Goal: Check status

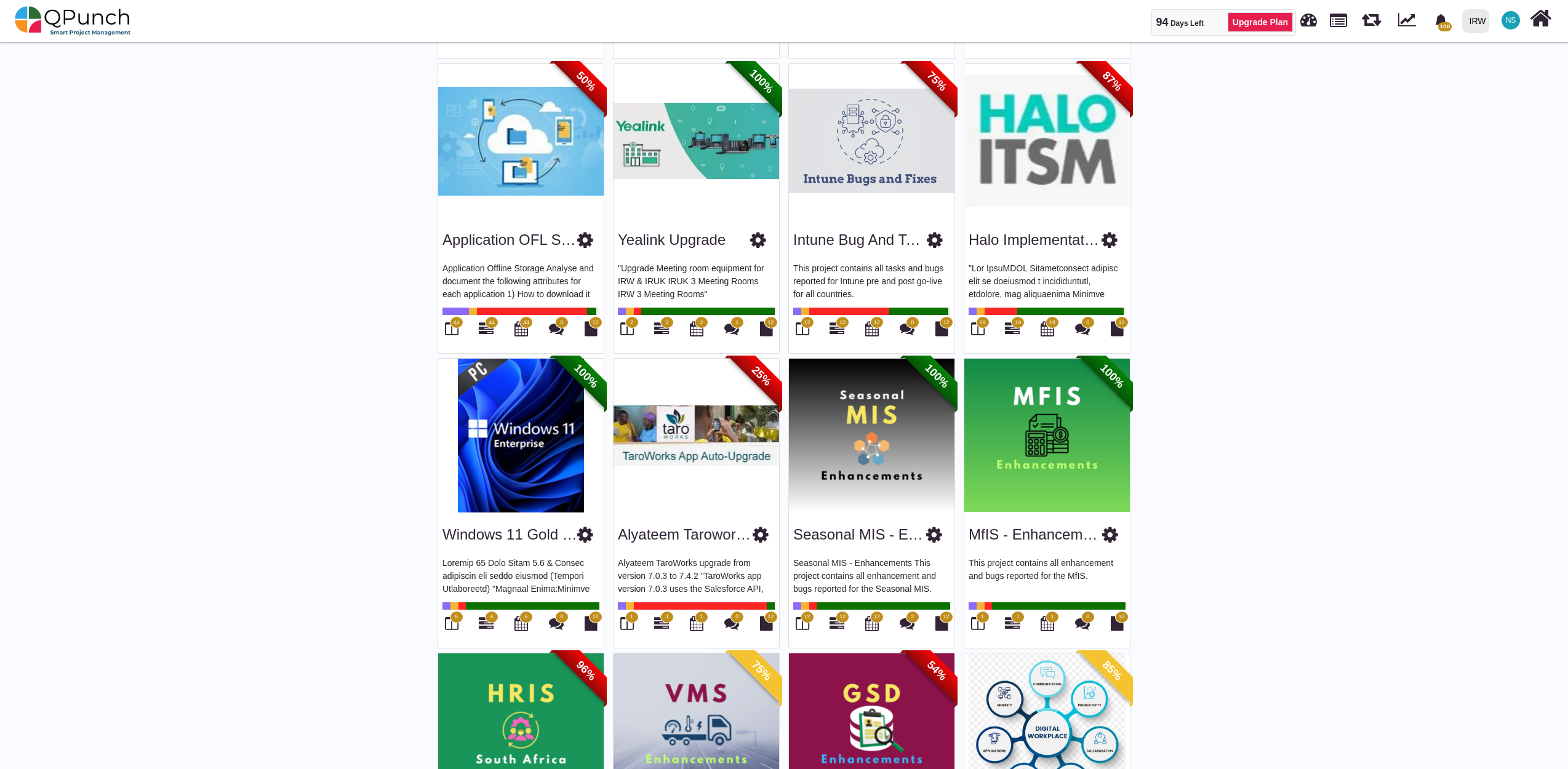
scroll to position [547, 0]
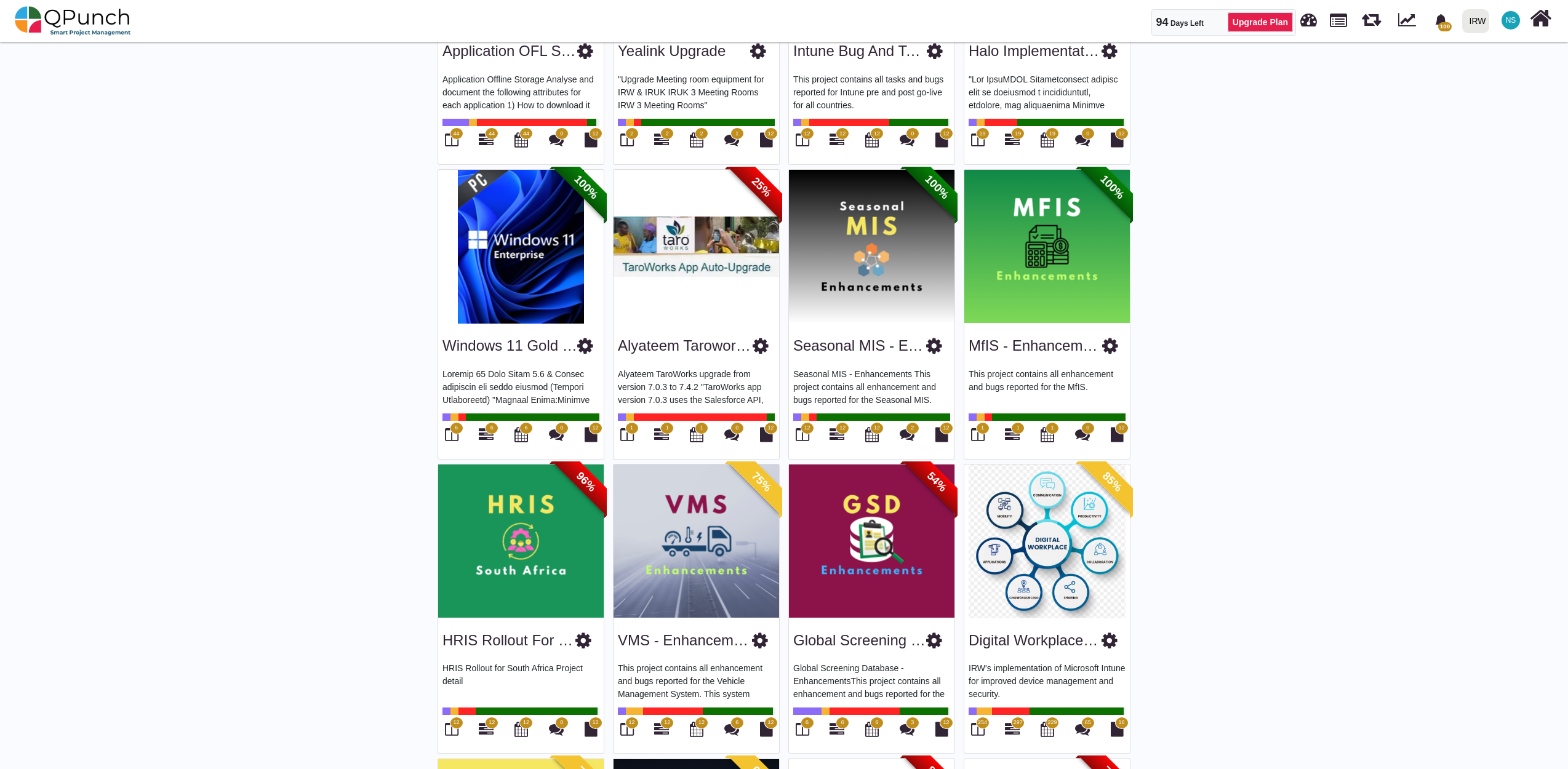
click at [1057, 562] on img at bounding box center [1047, 541] width 166 height 154
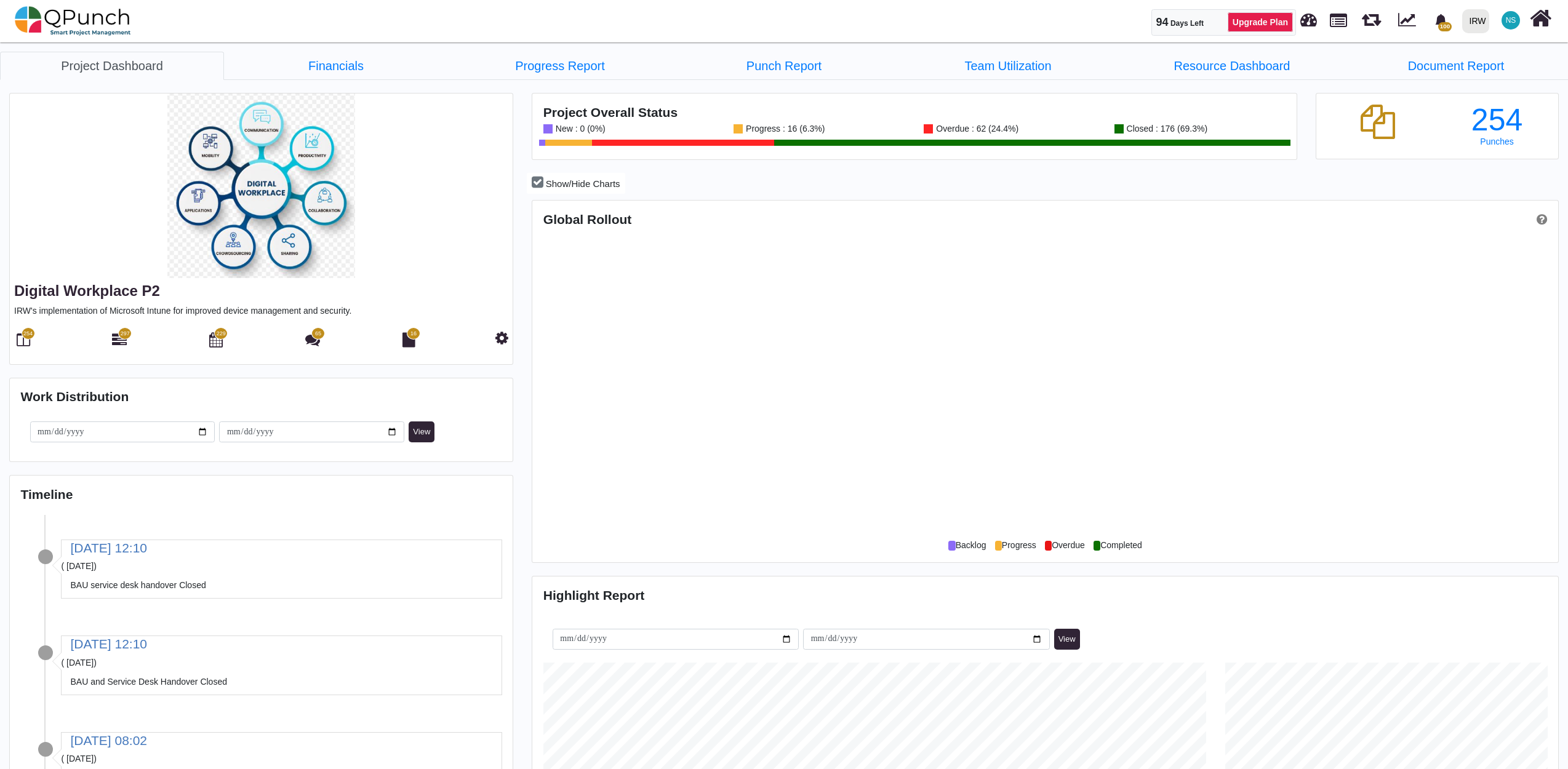
scroll to position [330, 340]
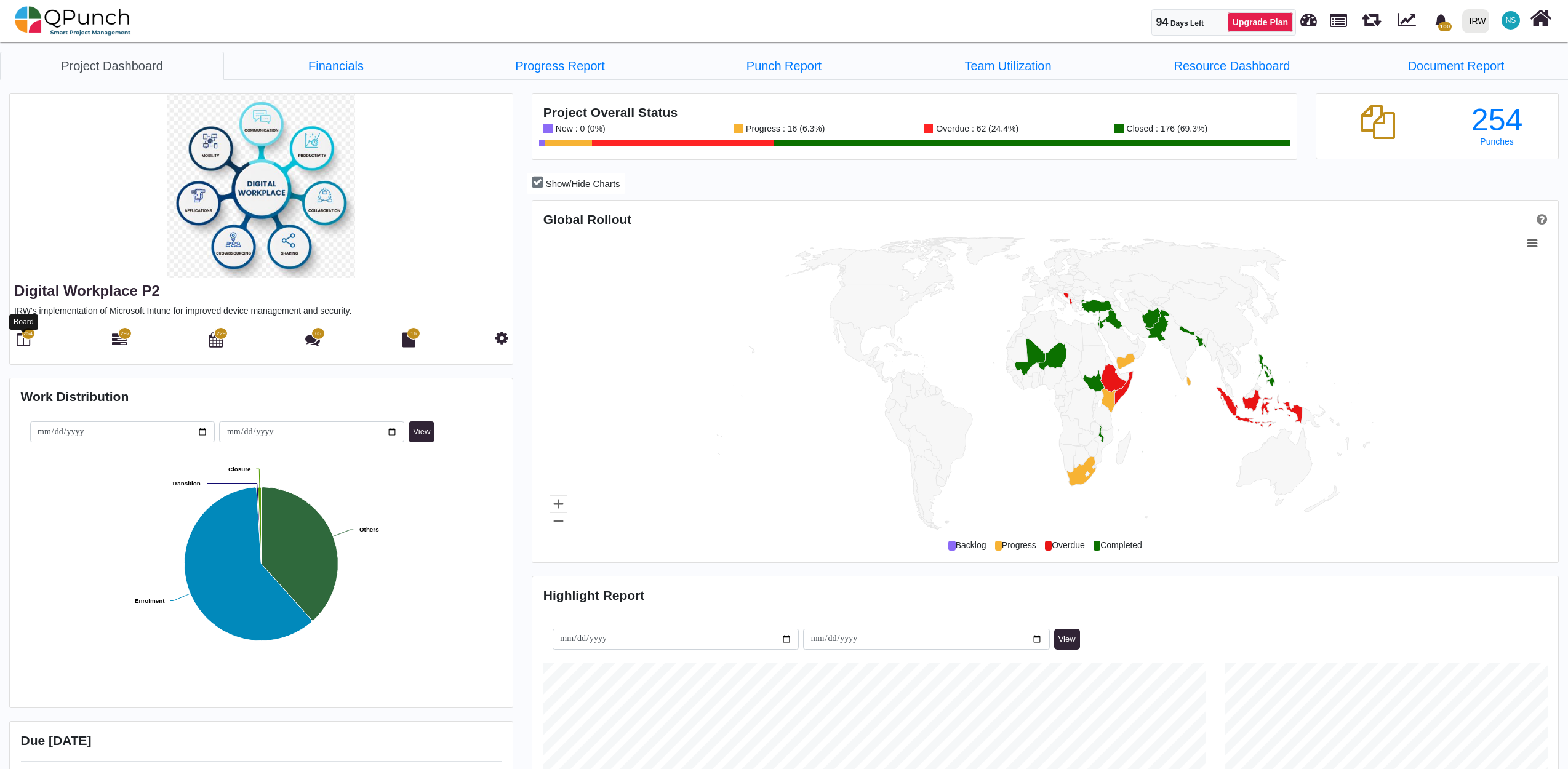
click at [21, 340] on icon at bounding box center [23, 339] width 14 height 15
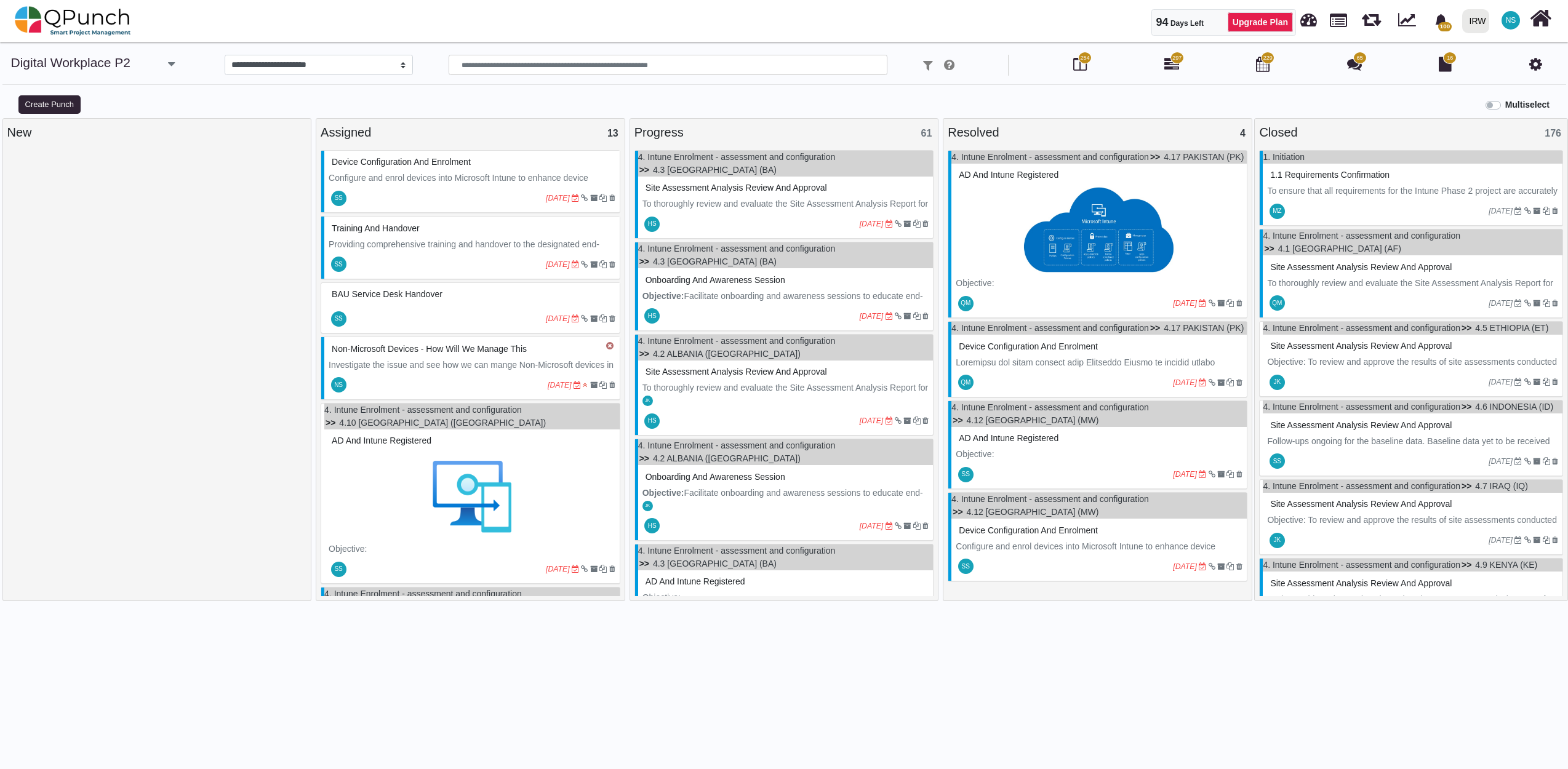
click at [759, 672] on div "Progress 61 4. Intune Enrolment - assessment and configuration 4.3 [GEOGRAPHIC_…" at bounding box center [784, 449] width 314 height 663
click at [119, 60] on link "Digital Workplace P2" at bounding box center [71, 62] width 120 height 14
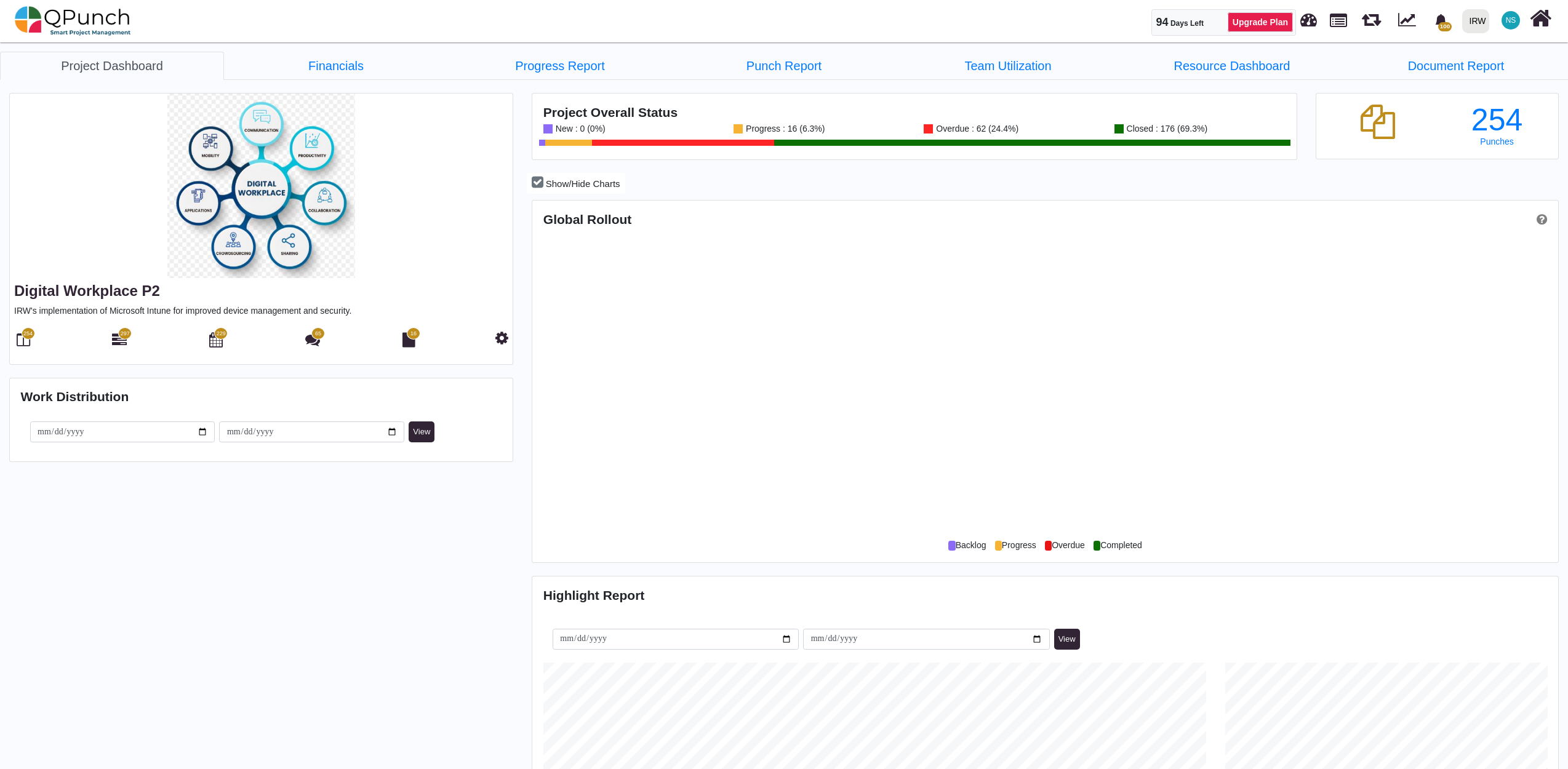
scroll to position [456, 1021]
click at [552, 69] on link "Progress Report" at bounding box center [560, 66] width 224 height 28
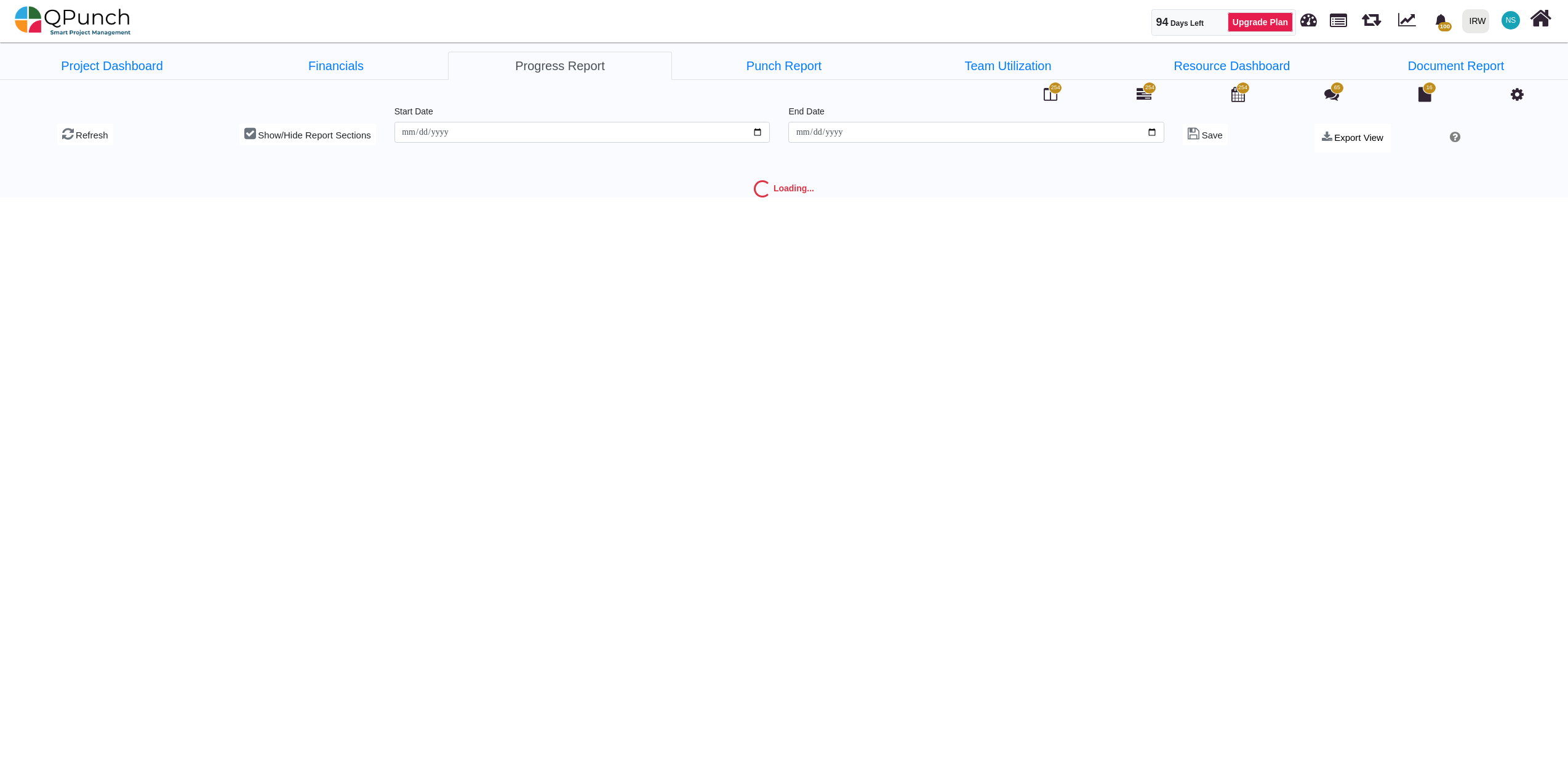
type input "**********"
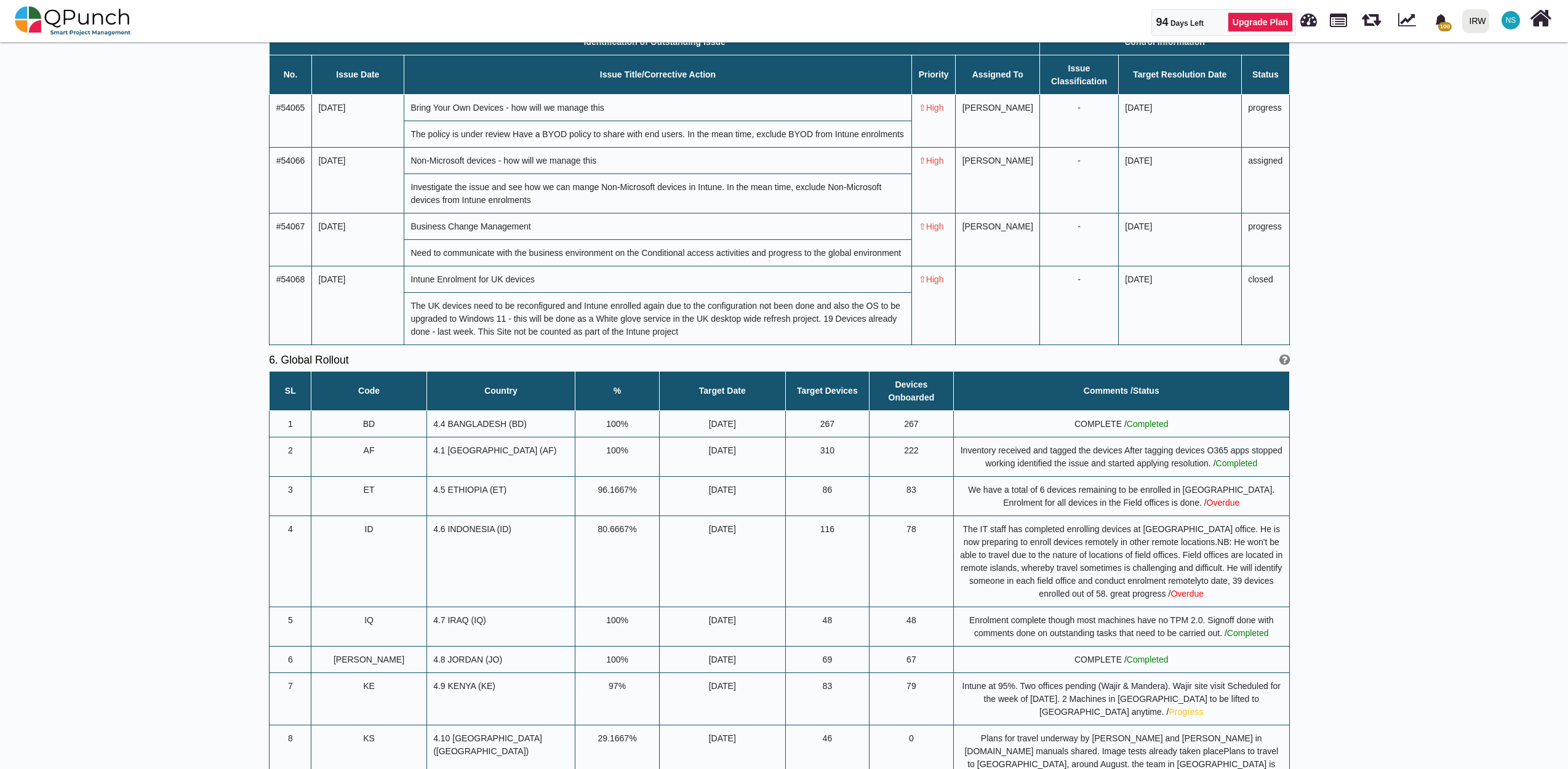
scroll to position [879, 0]
